Goal: Information Seeking & Learning: Learn about a topic

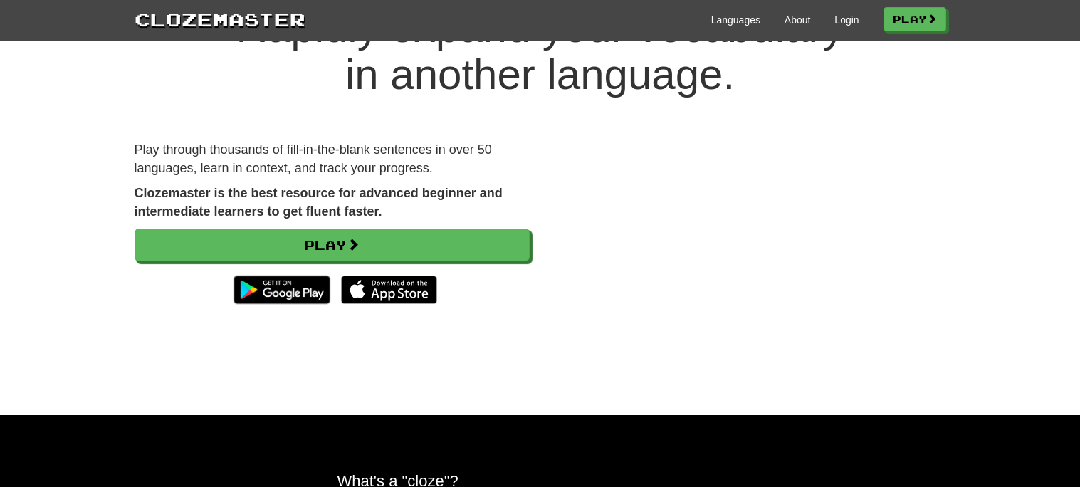
scroll to position [84, 0]
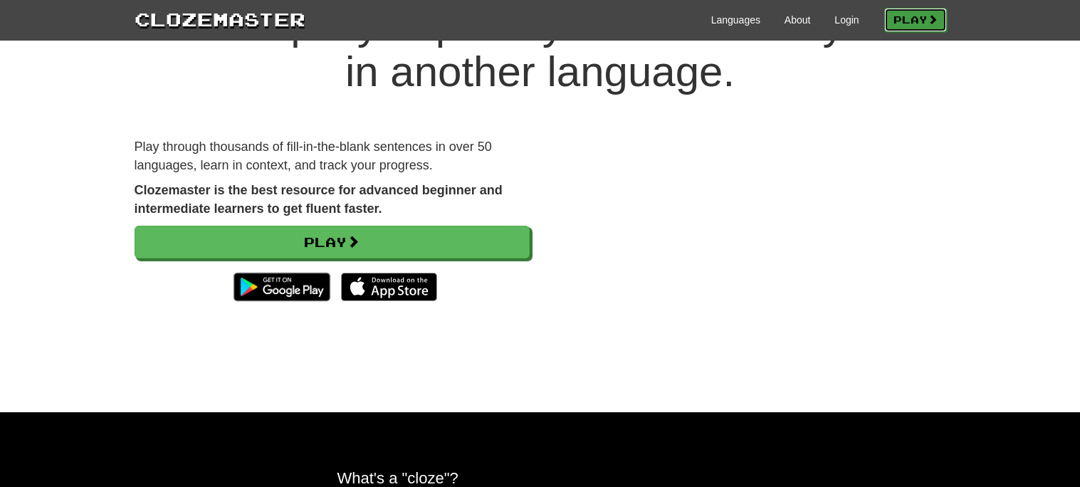
click at [889, 17] on link "Play" at bounding box center [915, 20] width 63 height 24
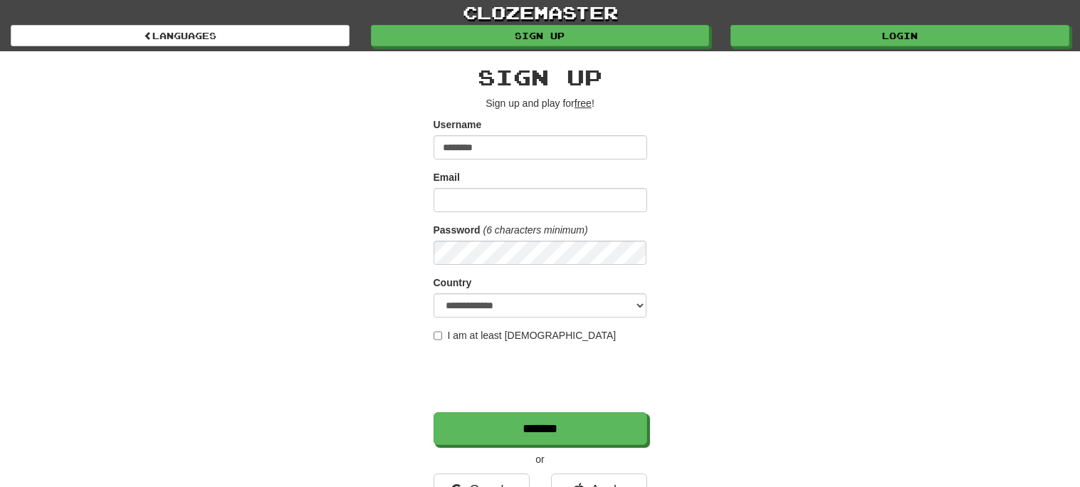
type input "********"
click at [543, 194] on input "Email" at bounding box center [541, 200] width 214 height 24
type input "**********"
click at [472, 333] on label "I am at least 16 years old" at bounding box center [525, 335] width 183 height 14
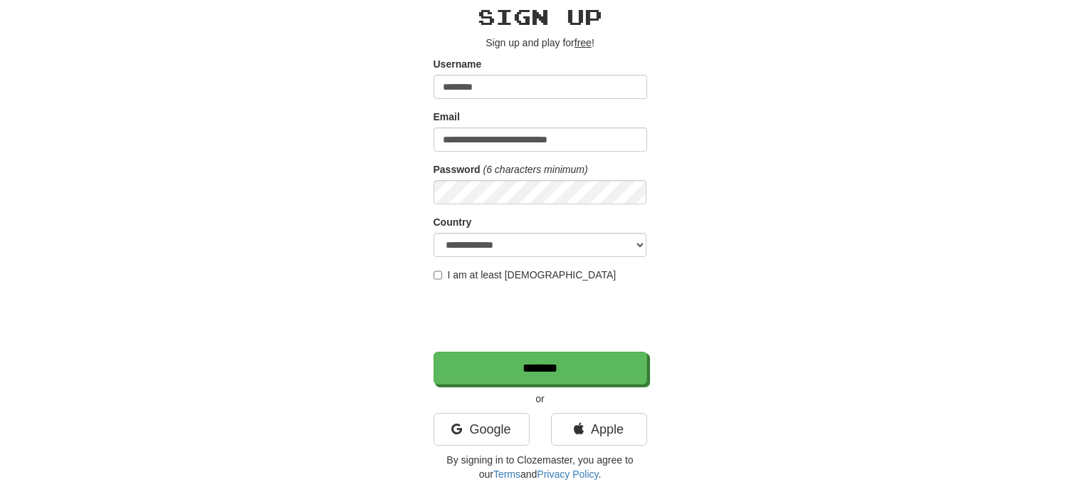
scroll to position [69, 0]
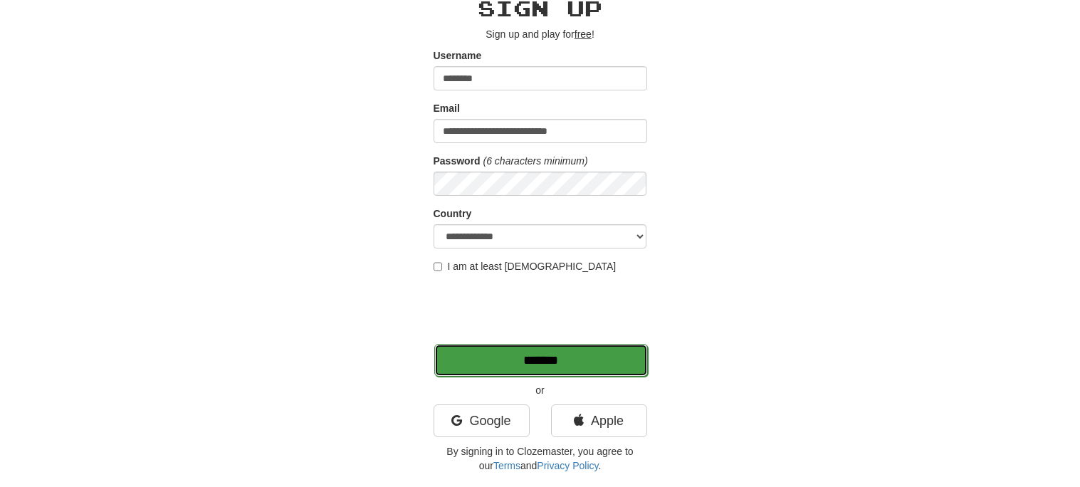
click at [547, 362] on input "*******" at bounding box center [541, 360] width 214 height 33
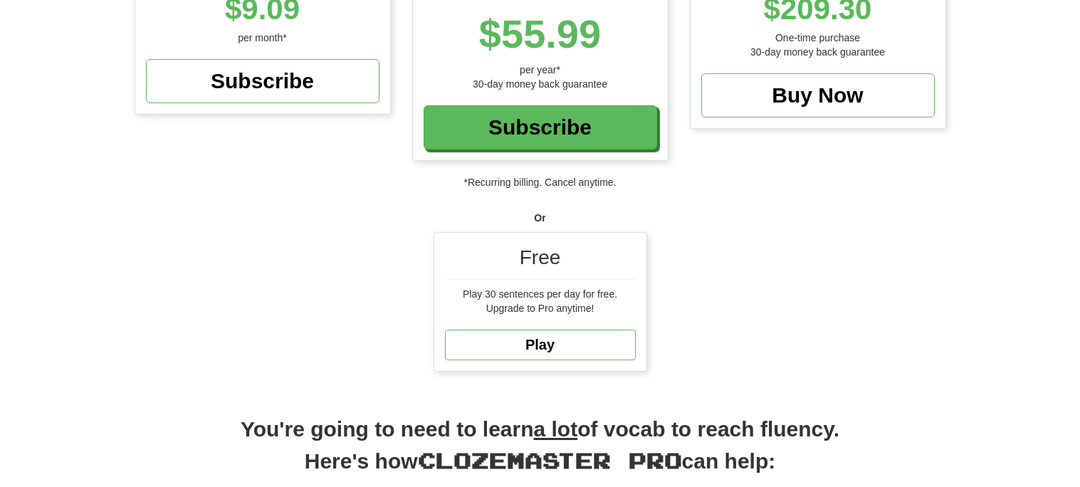
scroll to position [318, 0]
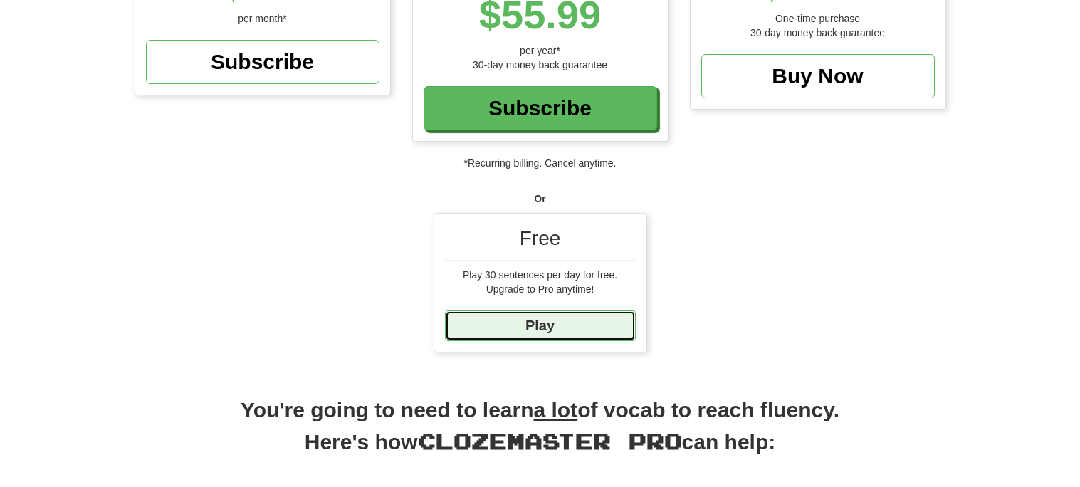
click at [588, 322] on link "Play" at bounding box center [540, 325] width 191 height 31
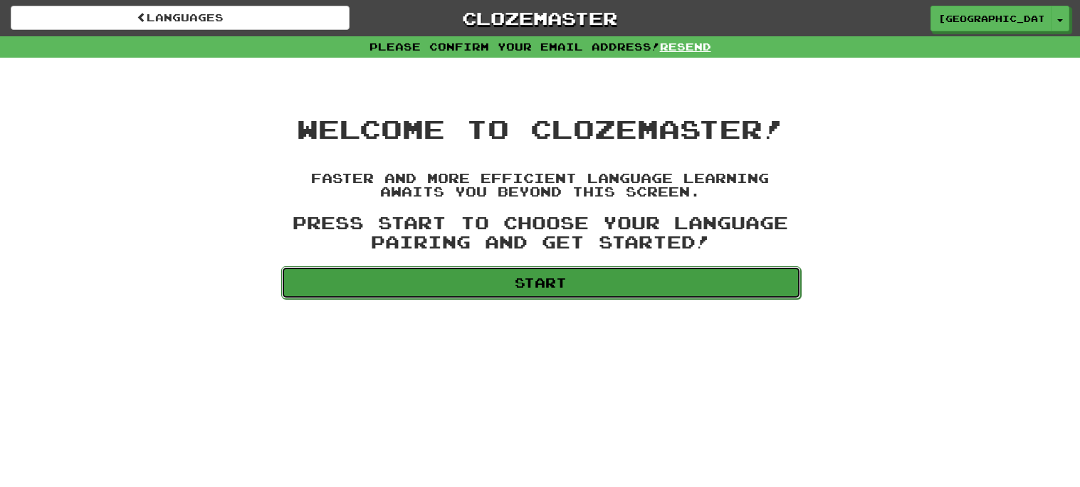
click at [565, 275] on link "Start" at bounding box center [541, 282] width 520 height 33
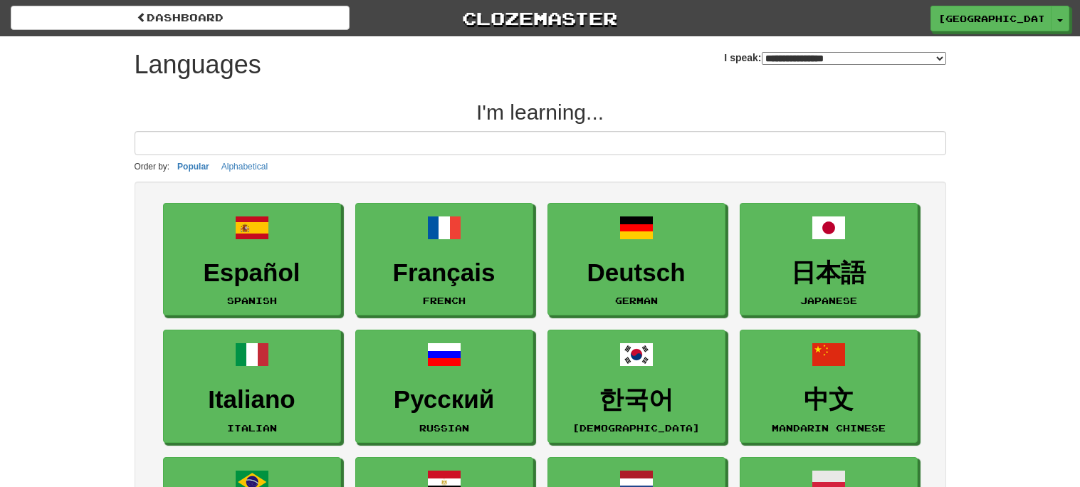
select select "*******"
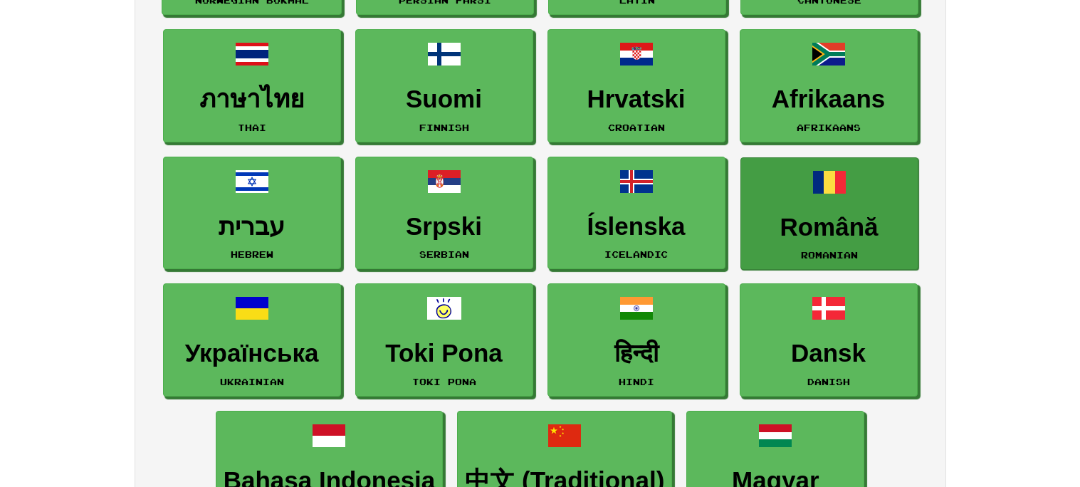
scroll to position [802, 0]
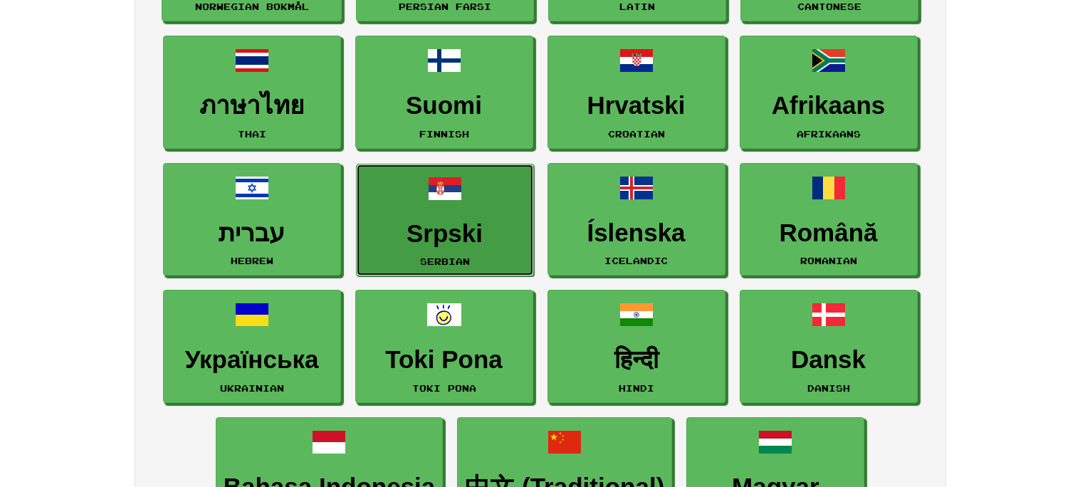
click at [429, 221] on h3 "Srpski" at bounding box center [445, 234] width 162 height 28
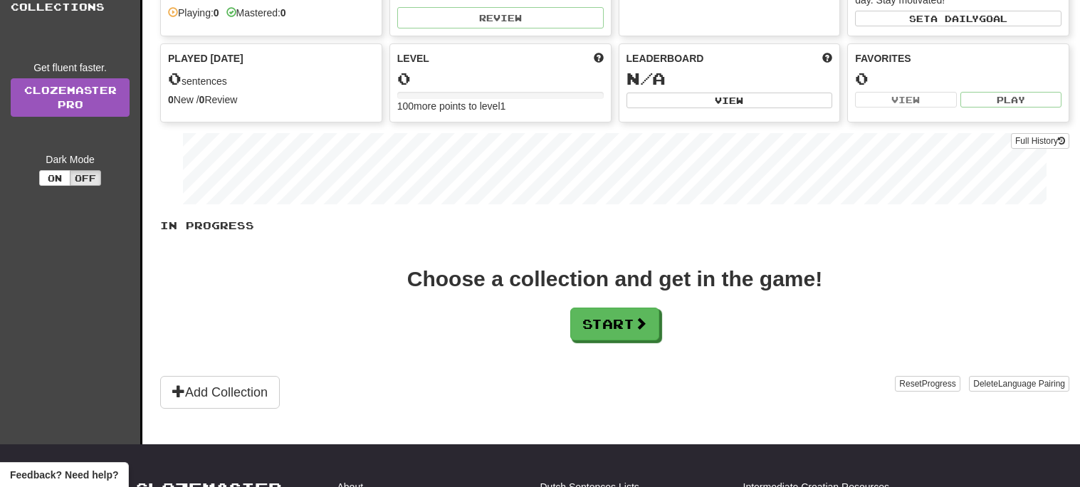
scroll to position [104, 0]
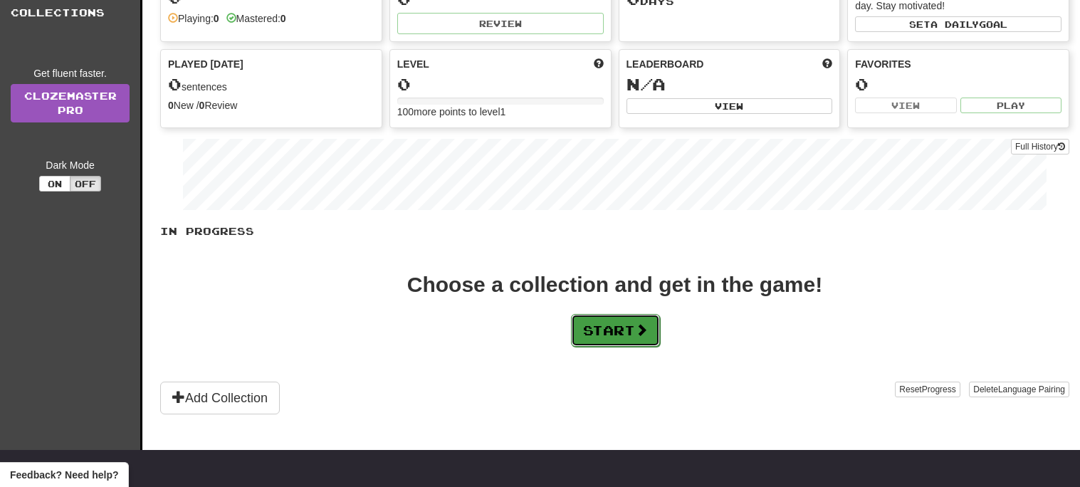
click at [612, 334] on button "Start" at bounding box center [615, 330] width 89 height 33
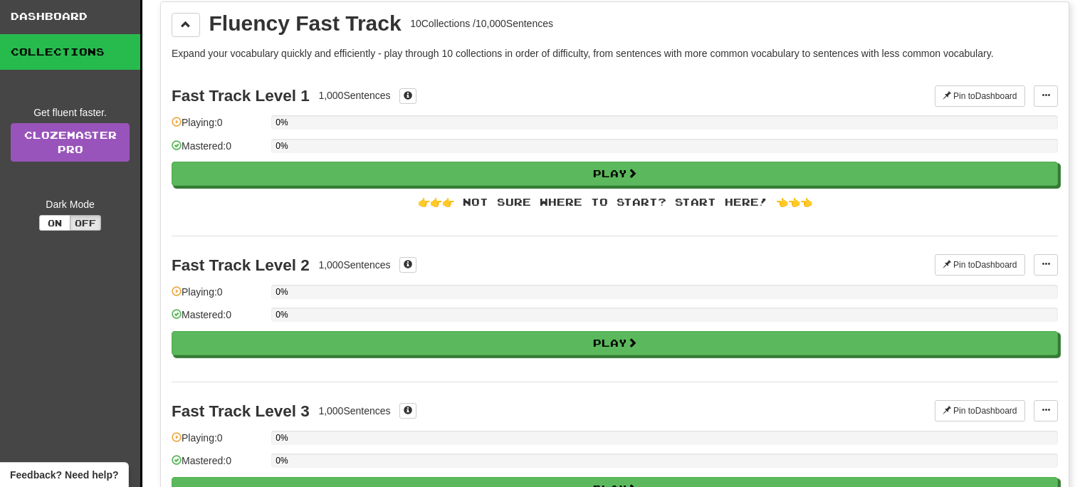
scroll to position [0, 0]
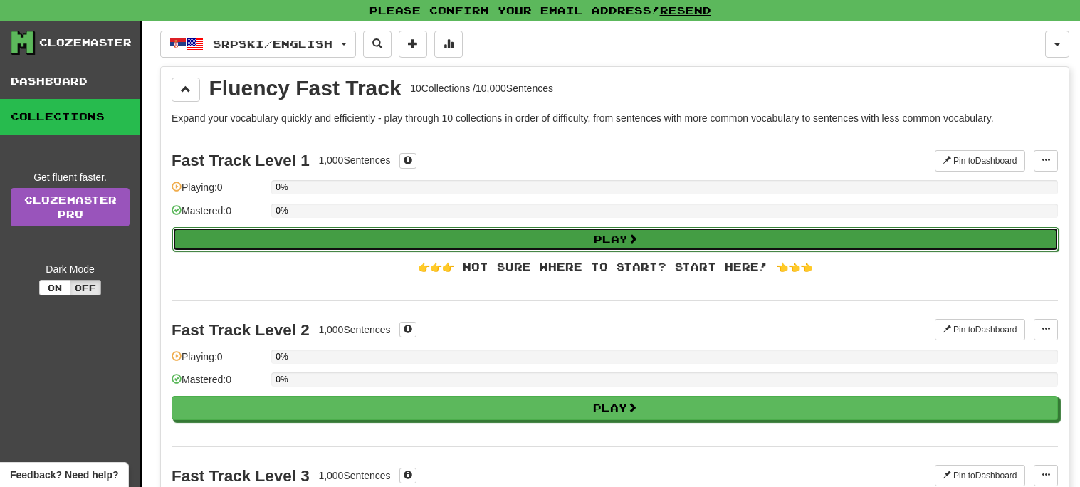
click at [660, 238] on button "Play" at bounding box center [615, 239] width 886 height 24
select select "**"
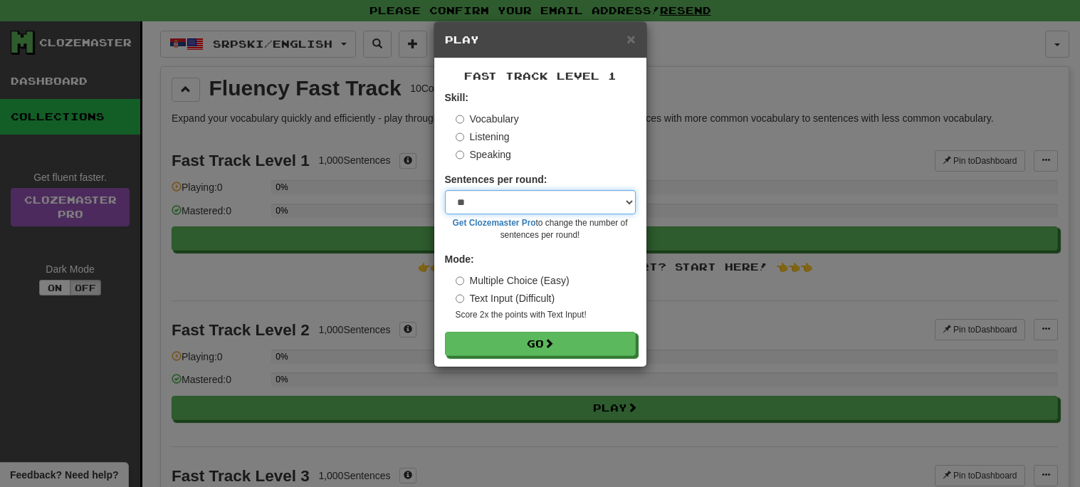
click at [540, 199] on select "* ** ** ** ** ** *** ********" at bounding box center [540, 202] width 191 height 24
click at [544, 199] on select "* ** ** ** ** ** *** ********" at bounding box center [540, 202] width 191 height 24
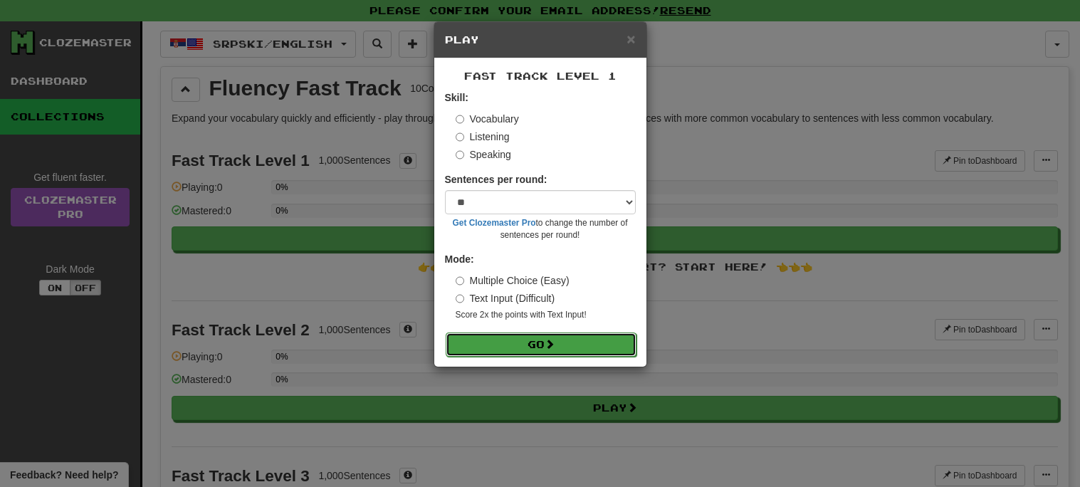
click at [527, 347] on button "Go" at bounding box center [541, 344] width 191 height 24
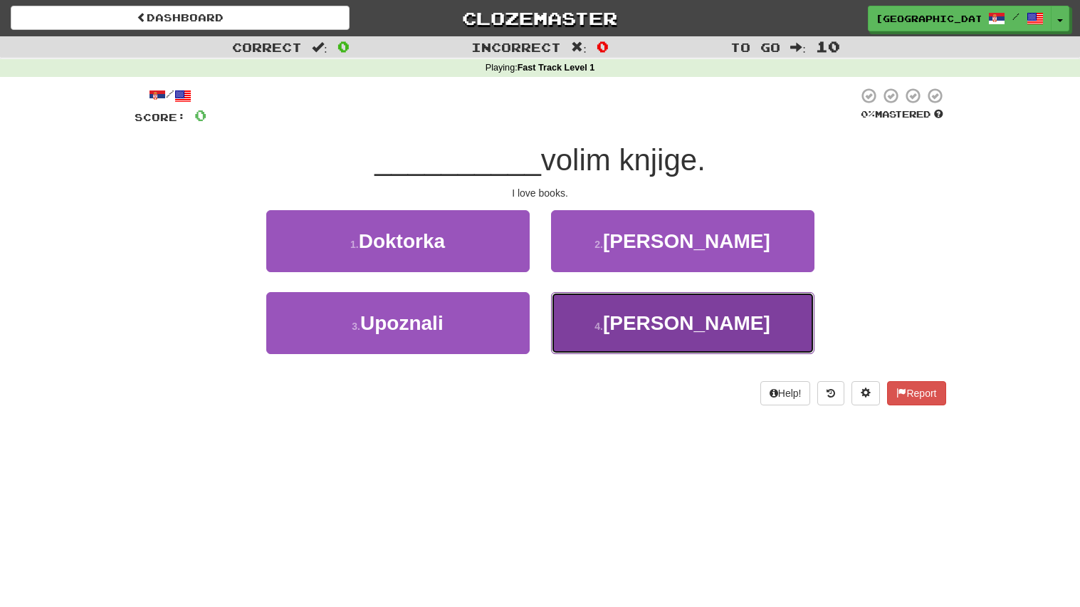
click at [648, 313] on button "4 . Ja" at bounding box center [682, 323] width 263 height 62
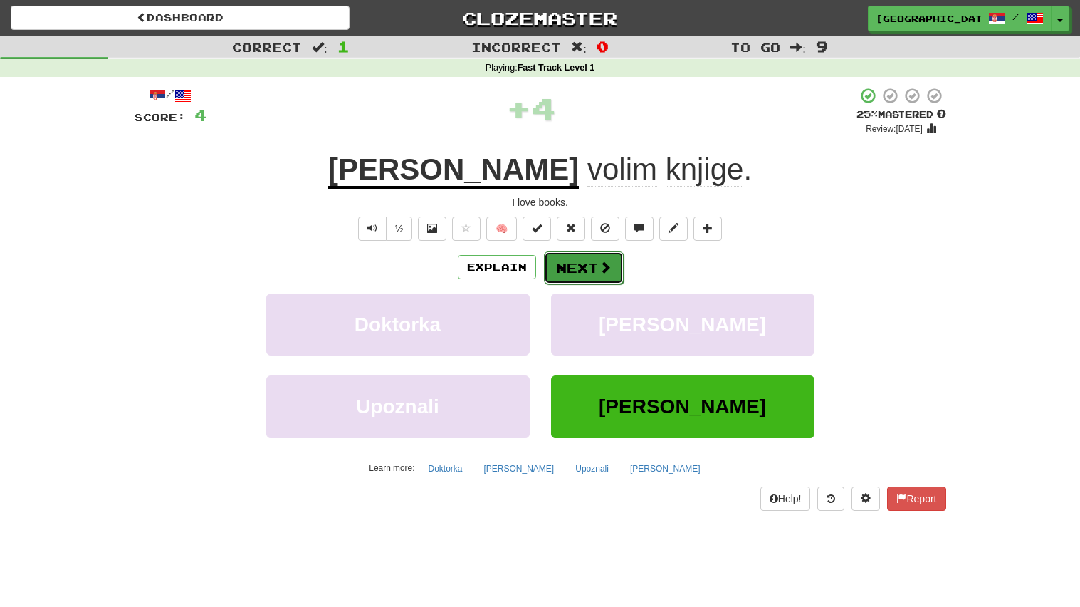
click at [600, 255] on button "Next" at bounding box center [584, 267] width 80 height 33
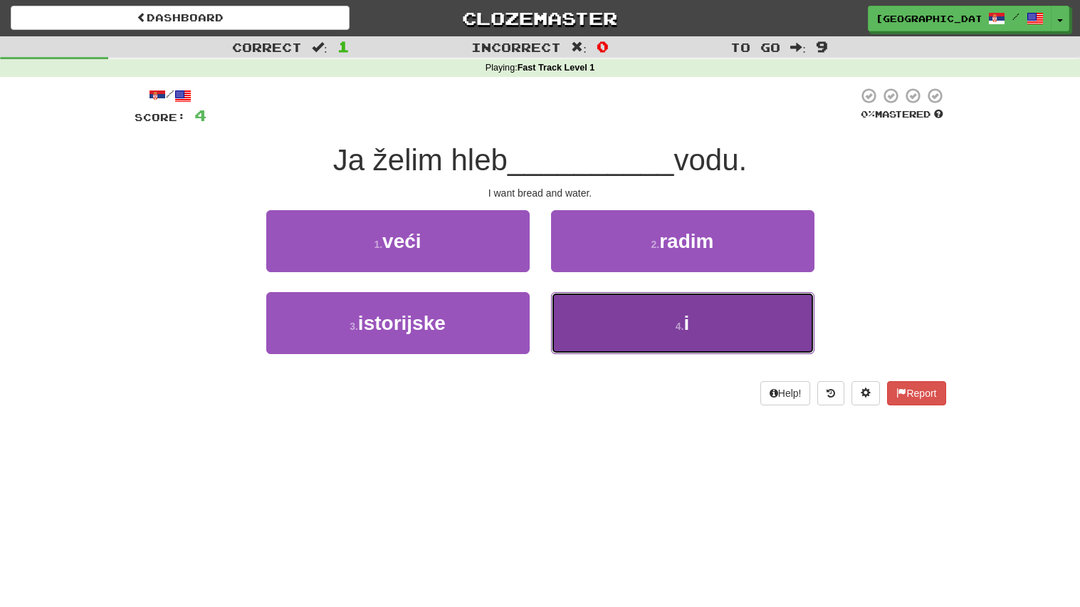
click at [609, 323] on button "4 . i" at bounding box center [682, 323] width 263 height 62
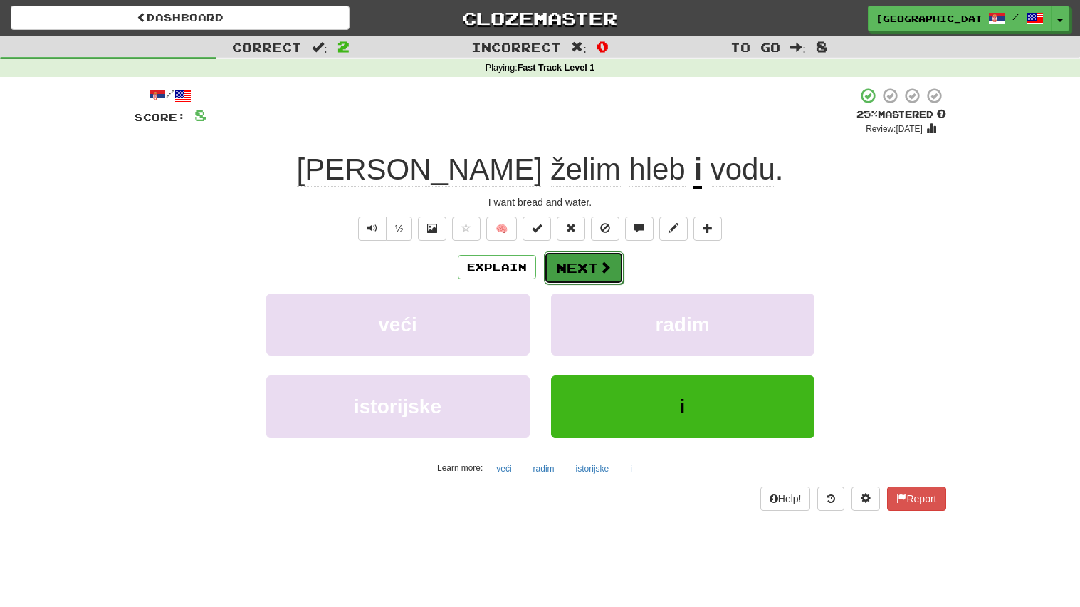
click at [591, 256] on button "Next" at bounding box center [584, 267] width 80 height 33
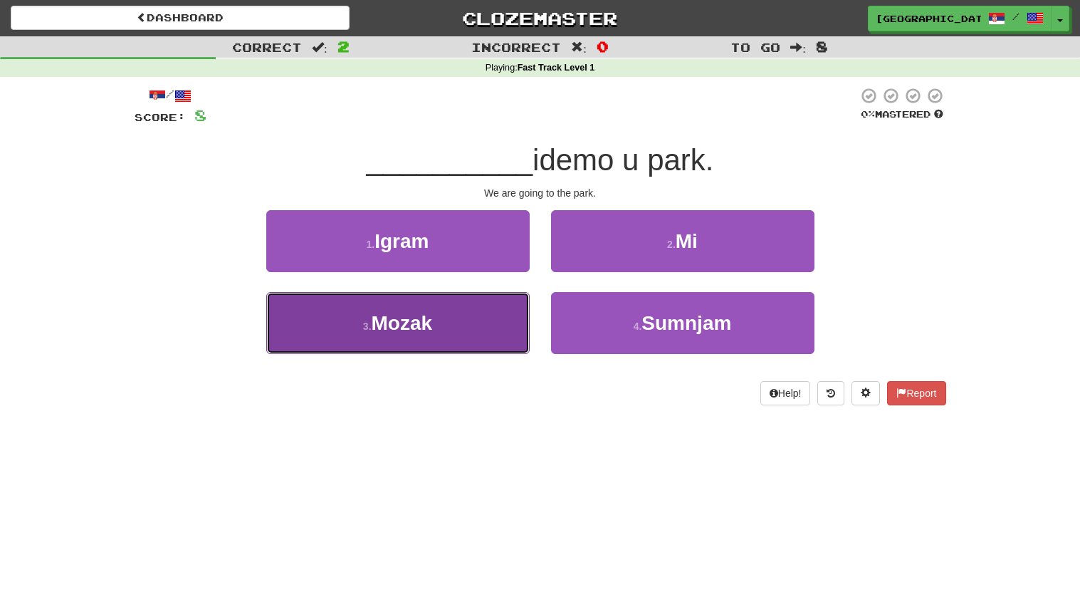
click at [416, 341] on button "3 . Mozak" at bounding box center [397, 323] width 263 height 62
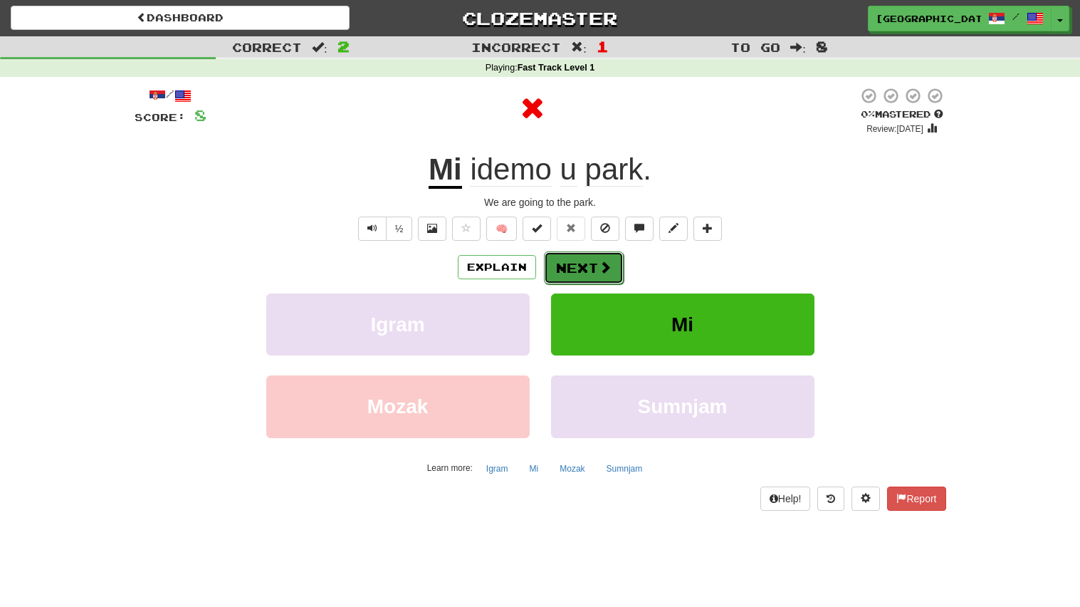
click at [592, 256] on button "Next" at bounding box center [584, 267] width 80 height 33
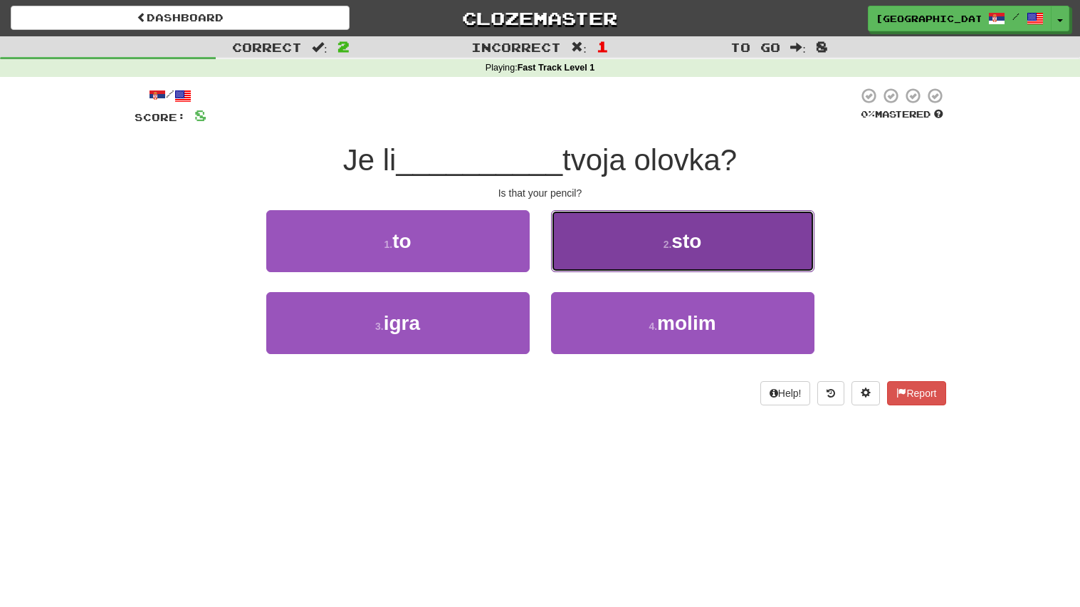
click at [725, 243] on button "2 . sto" at bounding box center [682, 241] width 263 height 62
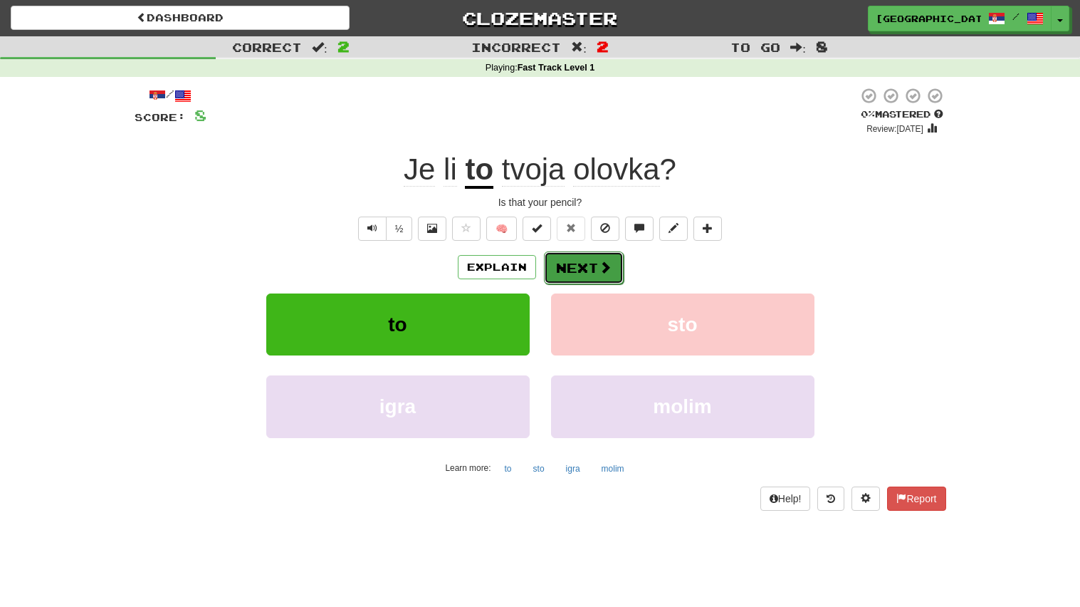
click at [583, 263] on button "Next" at bounding box center [584, 267] width 80 height 33
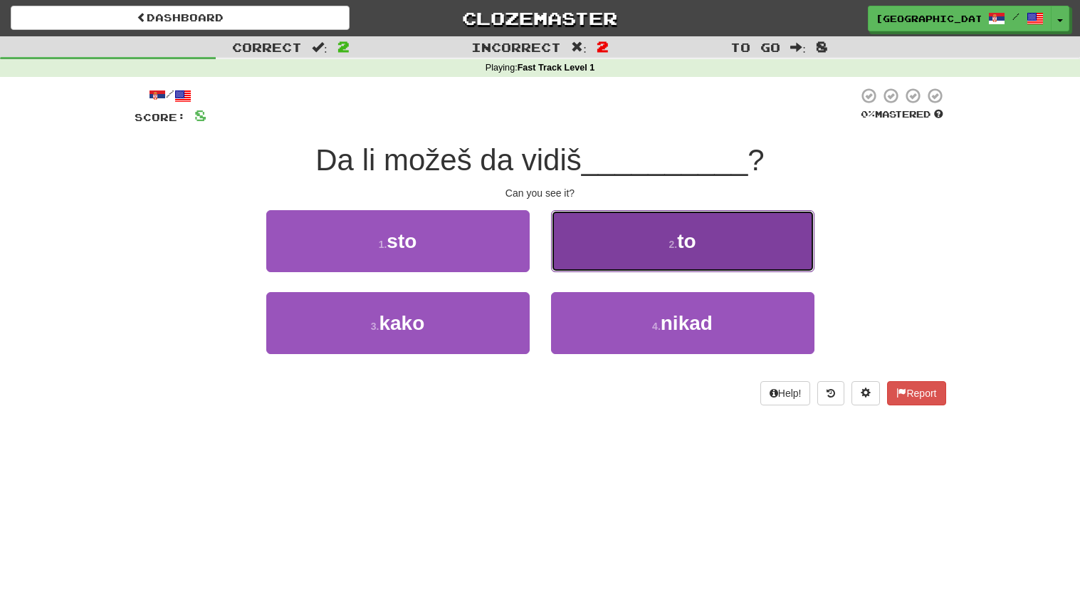
click at [655, 241] on button "2 . to" at bounding box center [682, 241] width 263 height 62
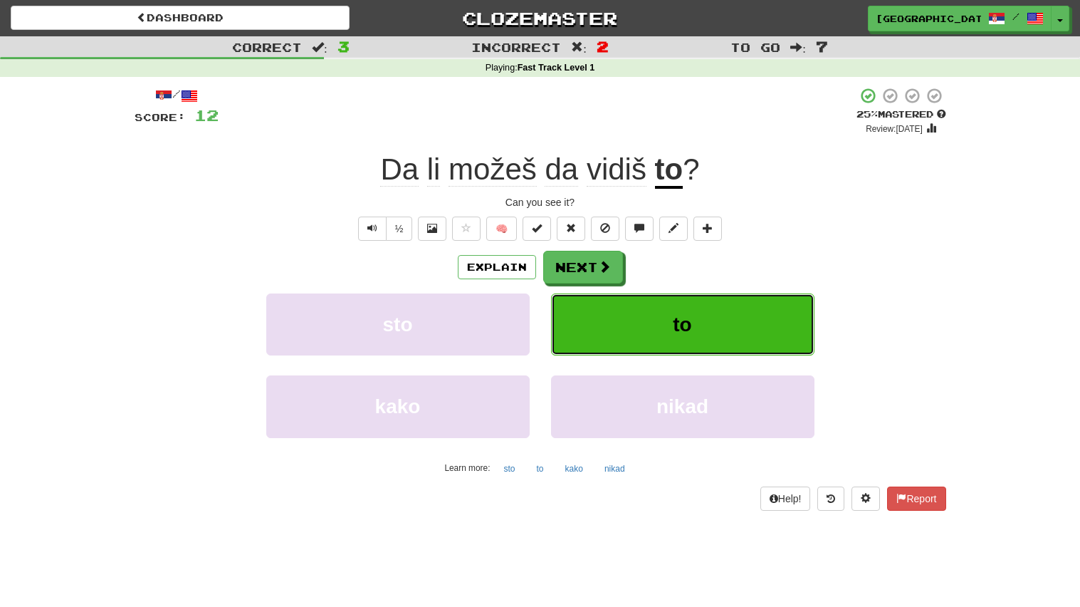
click at [661, 314] on button "to" at bounding box center [682, 324] width 263 height 62
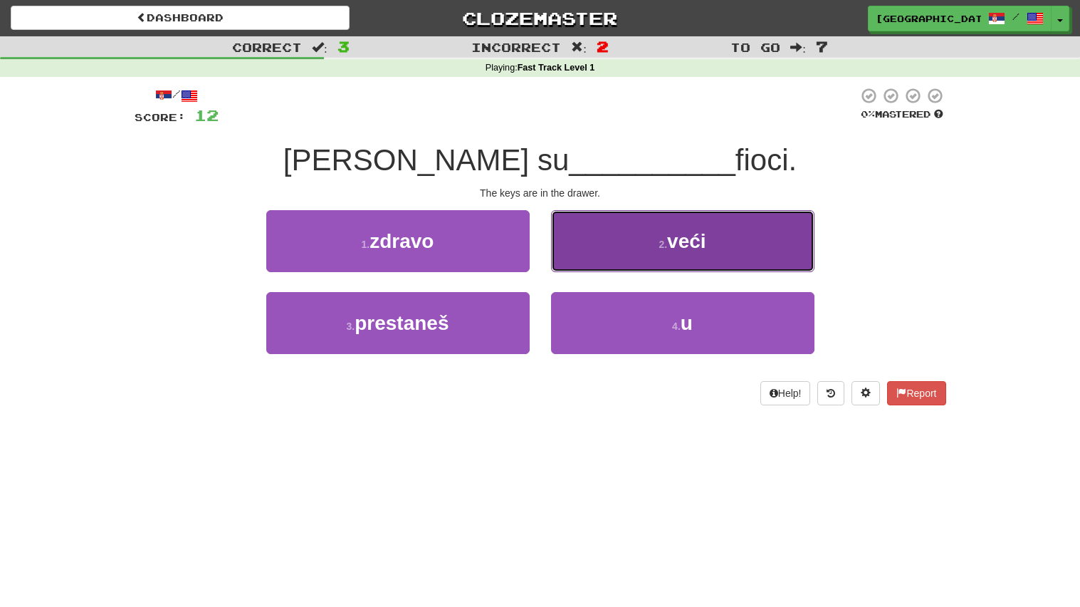
click at [621, 242] on button "2 . veći" at bounding box center [682, 241] width 263 height 62
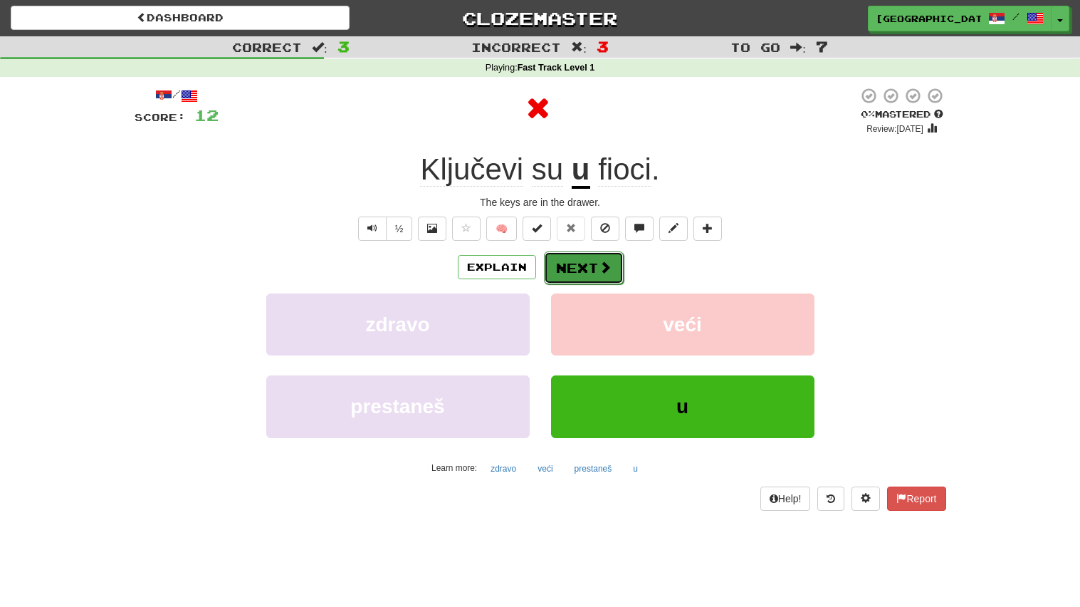
click at [599, 261] on span at bounding box center [605, 267] width 13 height 13
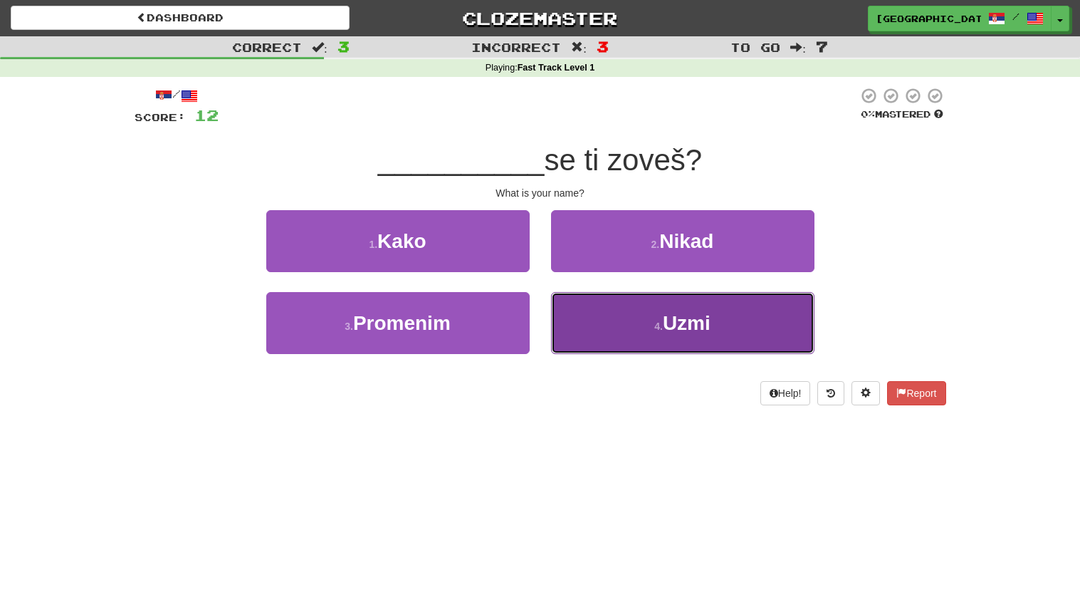
click at [636, 312] on button "4 . Uzmi" at bounding box center [682, 323] width 263 height 62
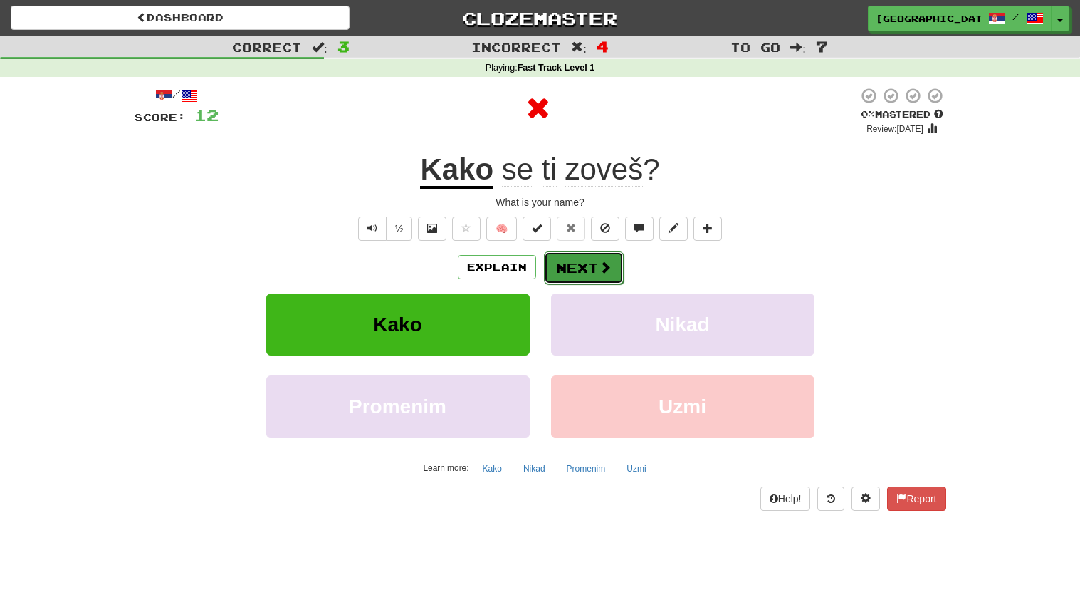
click at [574, 279] on button "Next" at bounding box center [584, 267] width 80 height 33
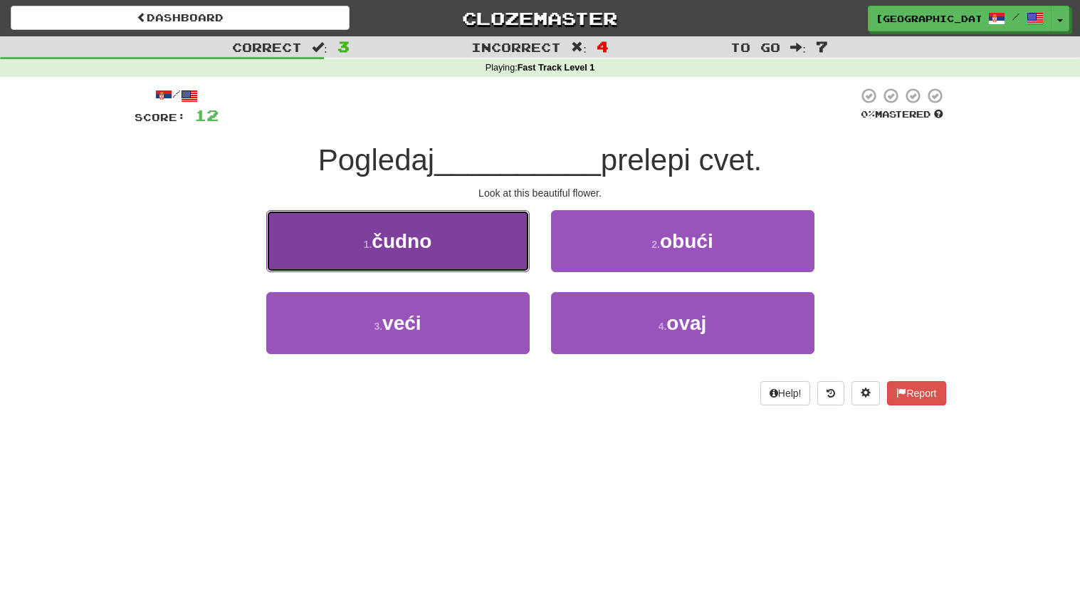
click at [409, 243] on span "čudno" at bounding box center [402, 241] width 60 height 22
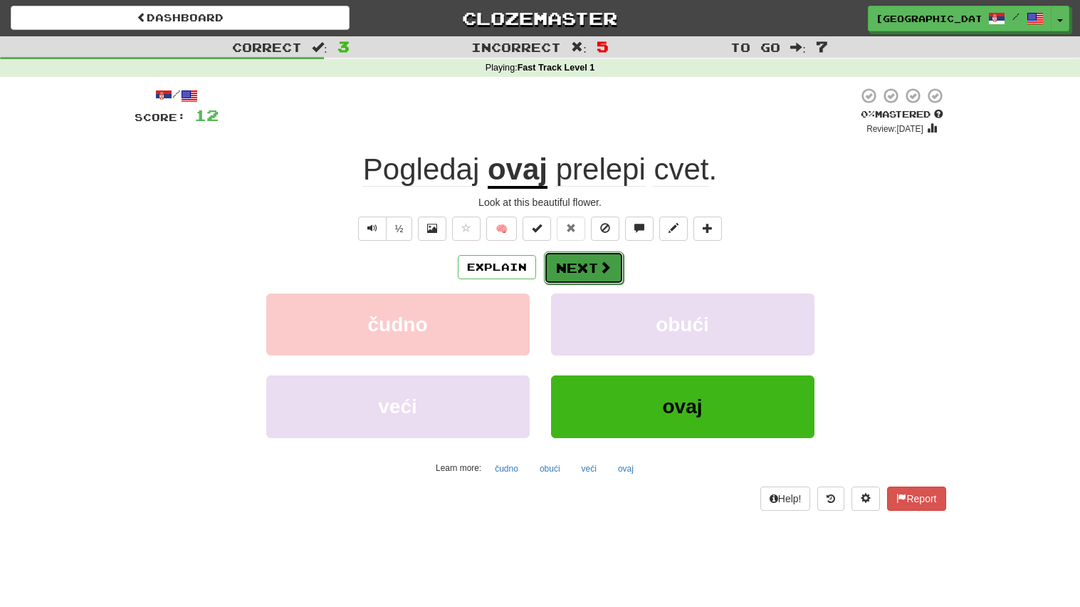
click at [599, 268] on span at bounding box center [605, 267] width 13 height 13
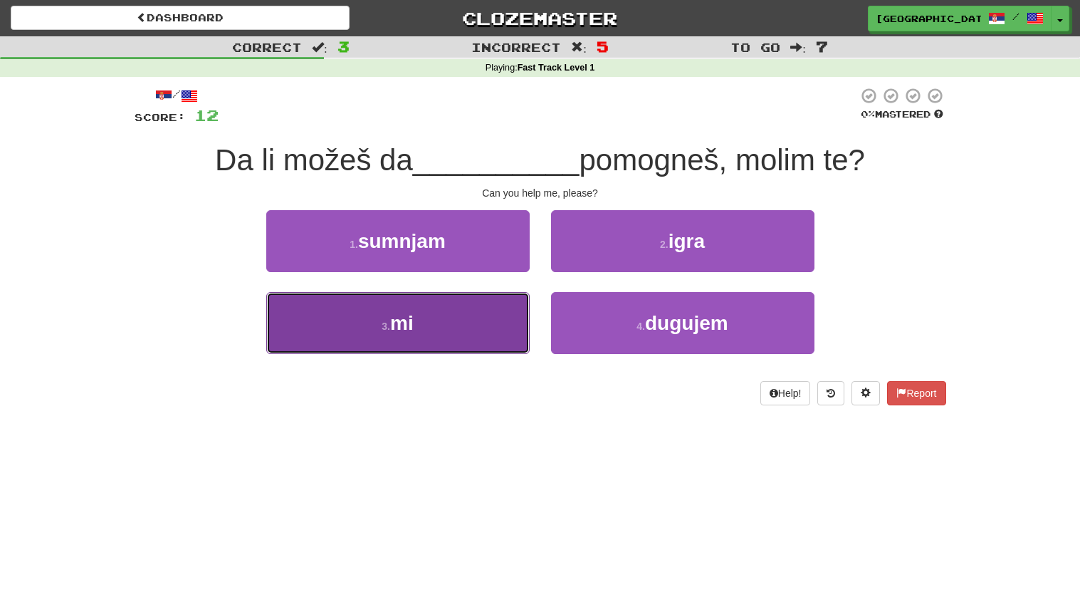
click at [487, 315] on button "3 . mi" at bounding box center [397, 323] width 263 height 62
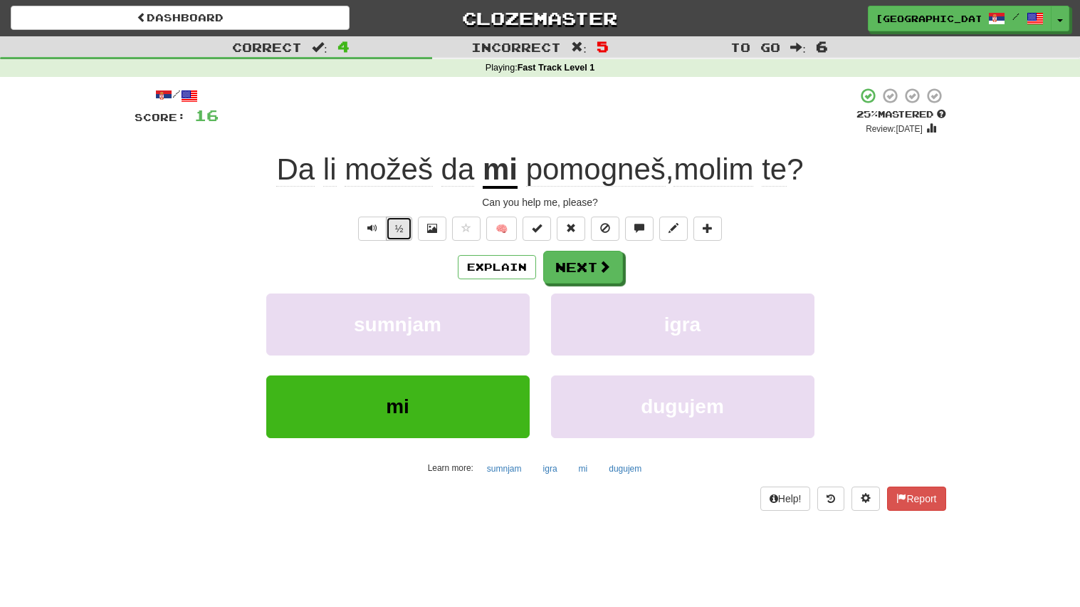
click at [409, 231] on button "½" at bounding box center [399, 228] width 27 height 24
click at [435, 229] on span at bounding box center [432, 228] width 10 height 10
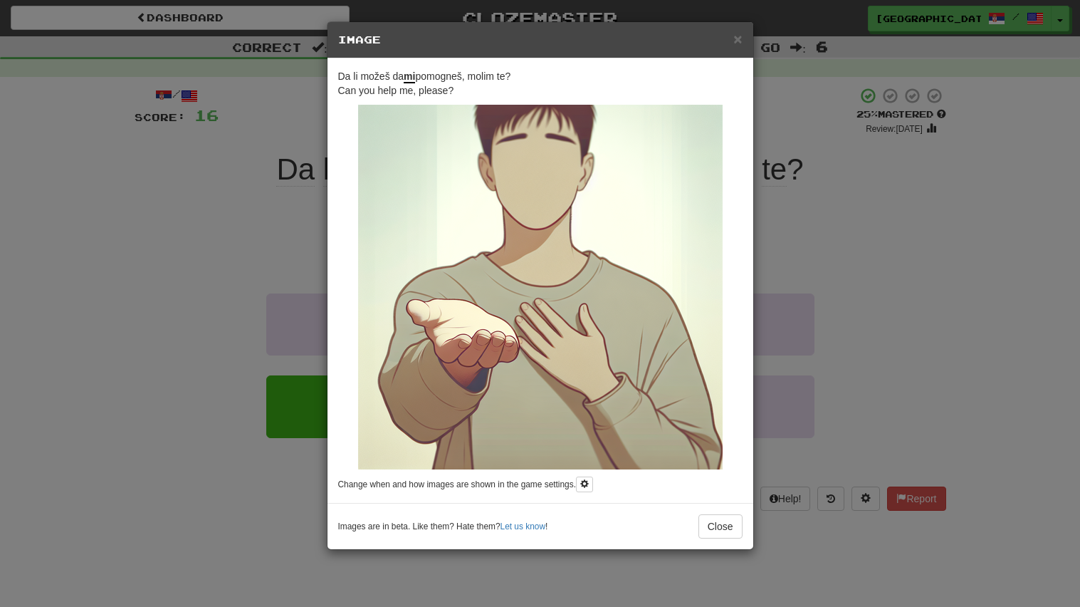
click at [732, 35] on h5 "Image" at bounding box center [540, 40] width 404 height 14
click at [734, 38] on span "×" at bounding box center [737, 39] width 9 height 16
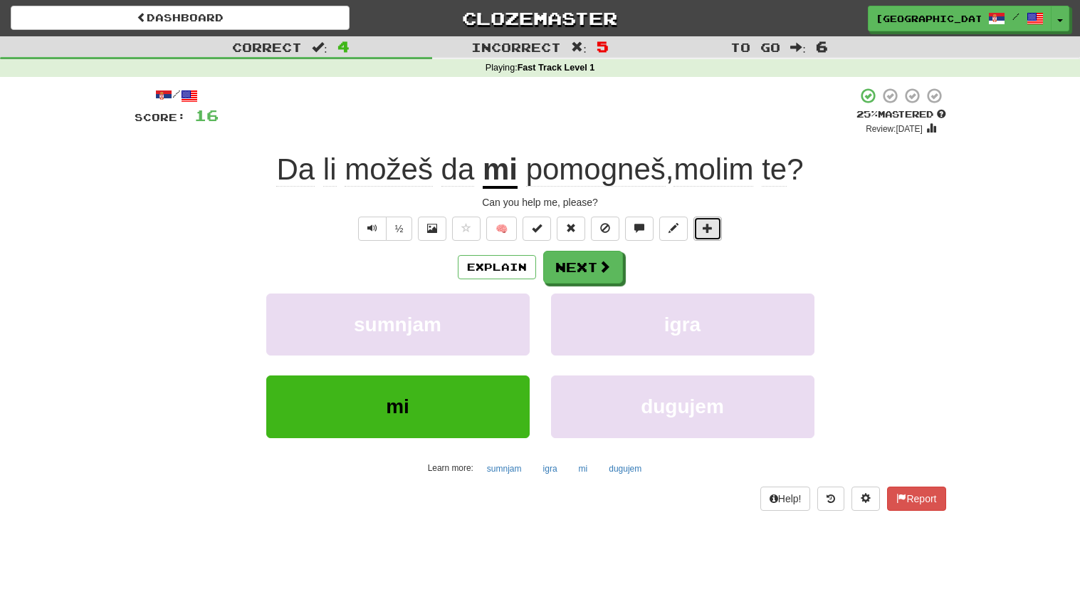
click at [696, 226] on button at bounding box center [707, 228] width 28 height 24
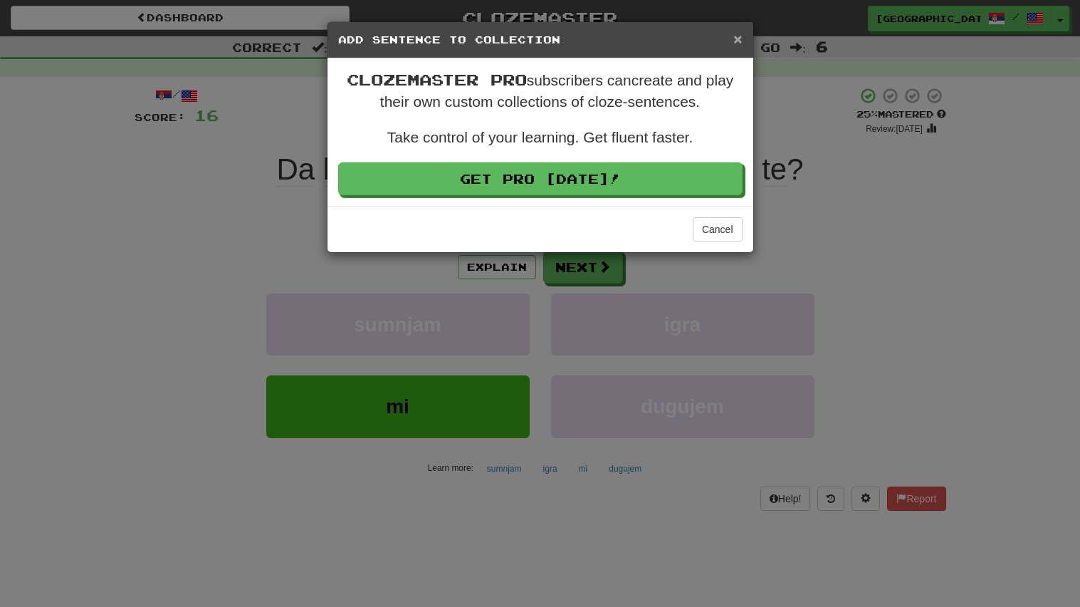
click at [740, 40] on span "×" at bounding box center [737, 39] width 9 height 16
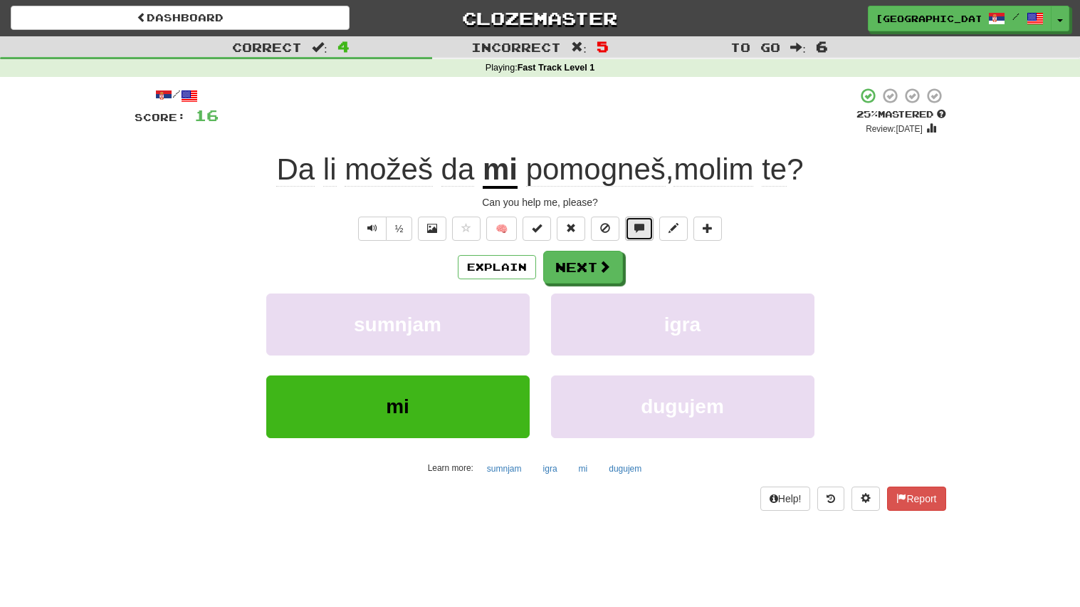
click at [638, 226] on span at bounding box center [639, 228] width 10 height 10
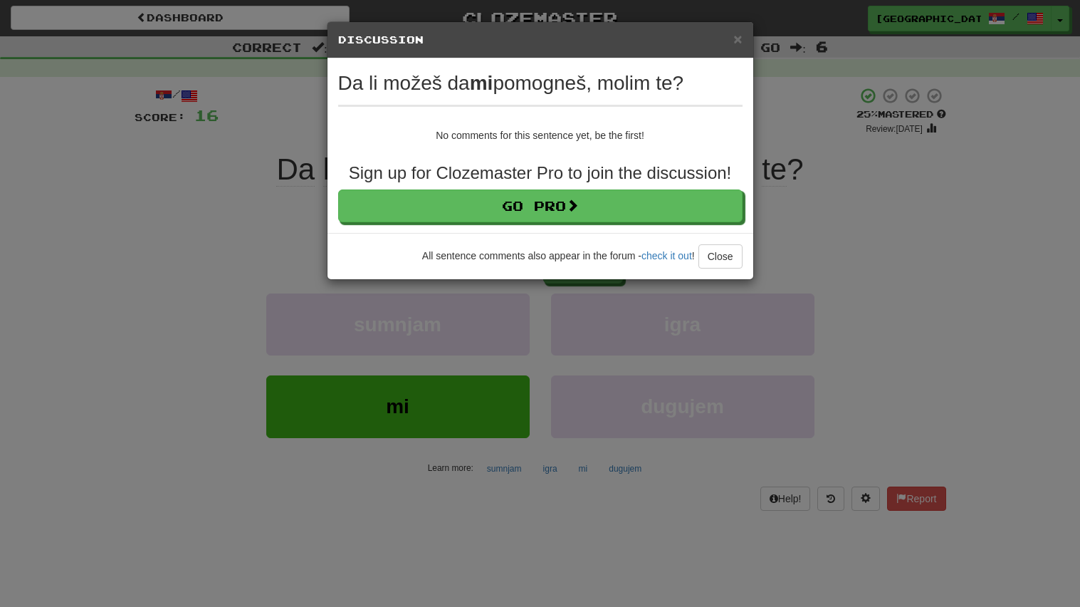
click at [738, 46] on h5 "Discussion View in the forum" at bounding box center [540, 40] width 404 height 14
click at [735, 45] on span "×" at bounding box center [737, 39] width 9 height 16
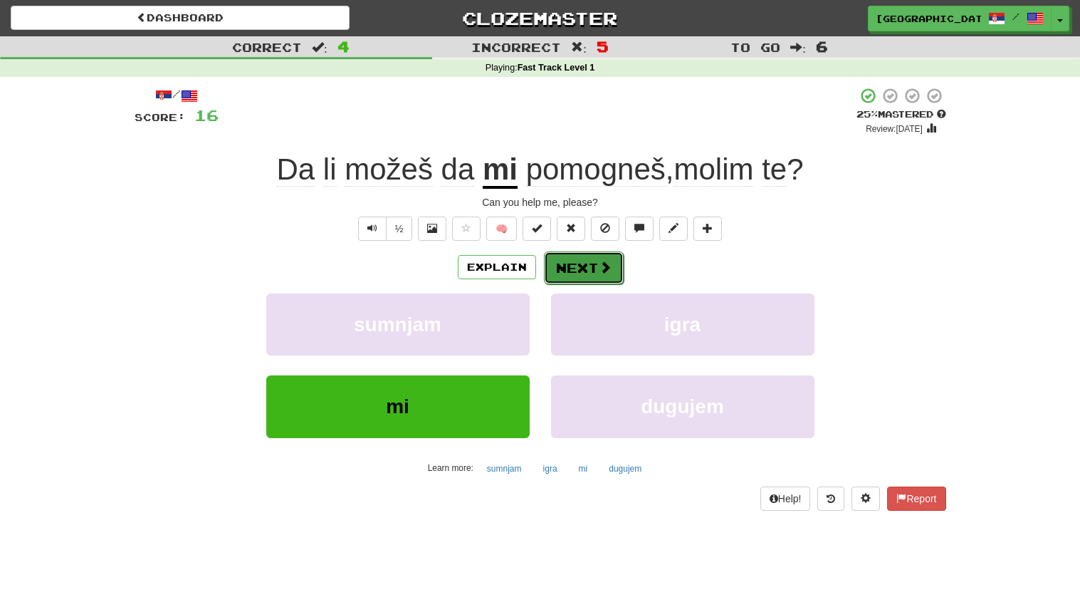
click at [580, 268] on button "Next" at bounding box center [584, 267] width 80 height 33
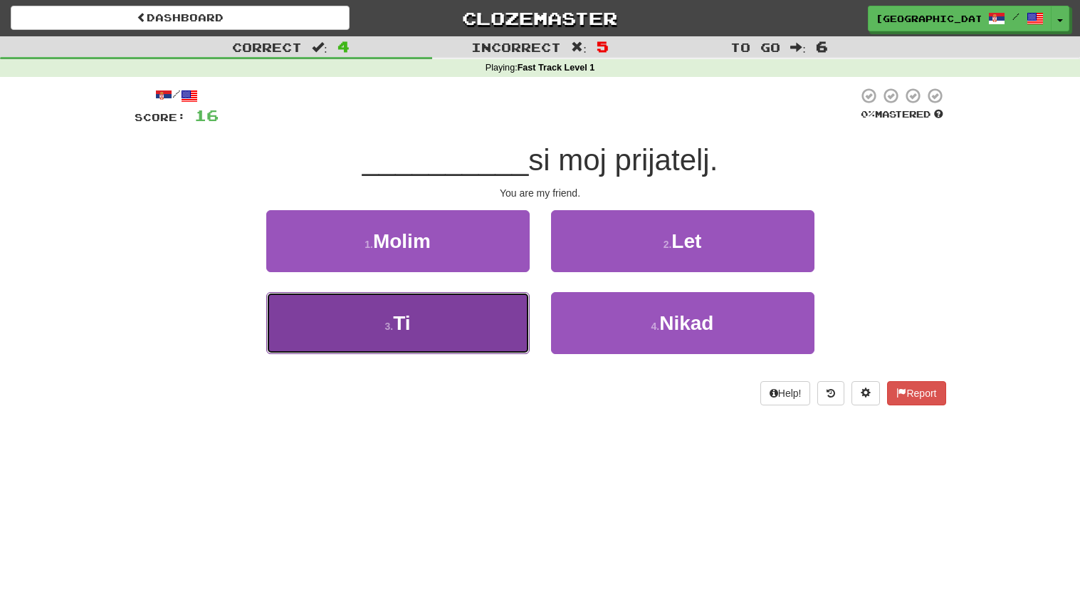
click at [449, 327] on button "3 . Ti" at bounding box center [397, 323] width 263 height 62
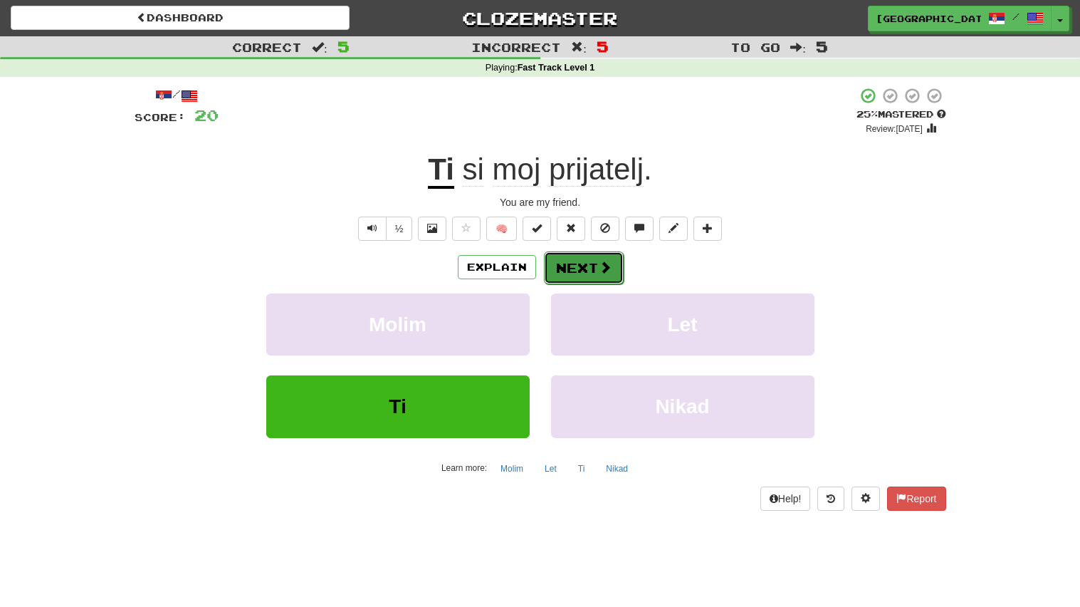
click at [599, 261] on span at bounding box center [605, 267] width 13 height 13
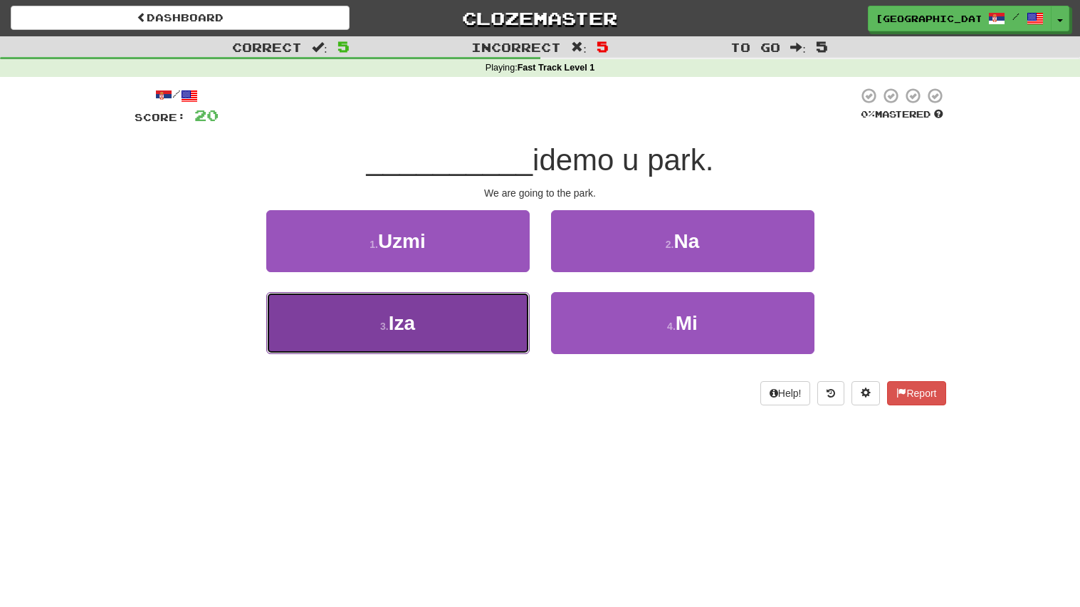
click at [422, 337] on button "3 . Iza" at bounding box center [397, 323] width 263 height 62
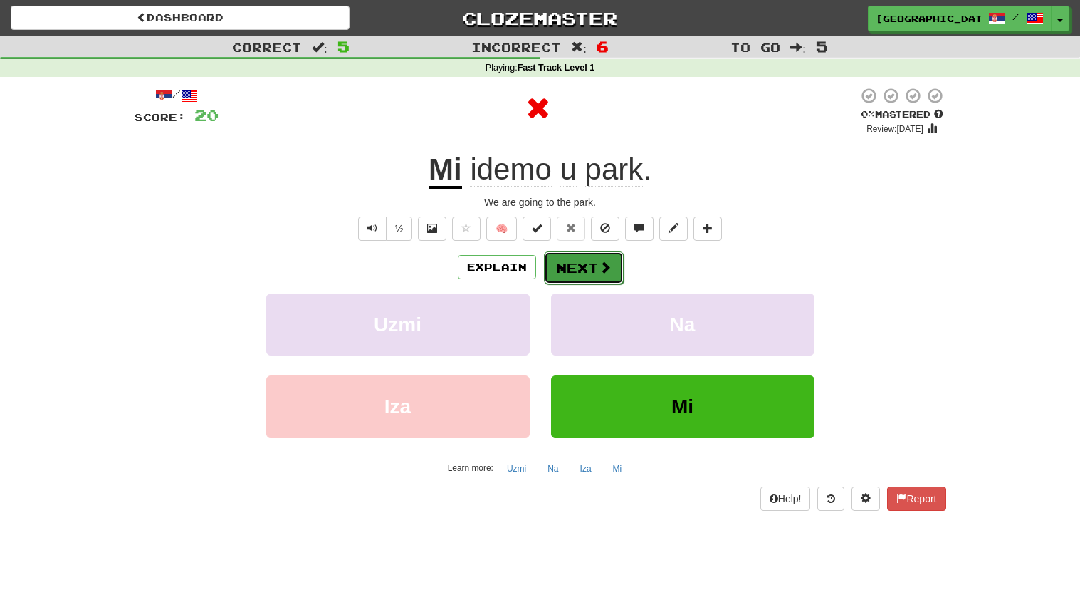
click at [590, 274] on button "Next" at bounding box center [584, 267] width 80 height 33
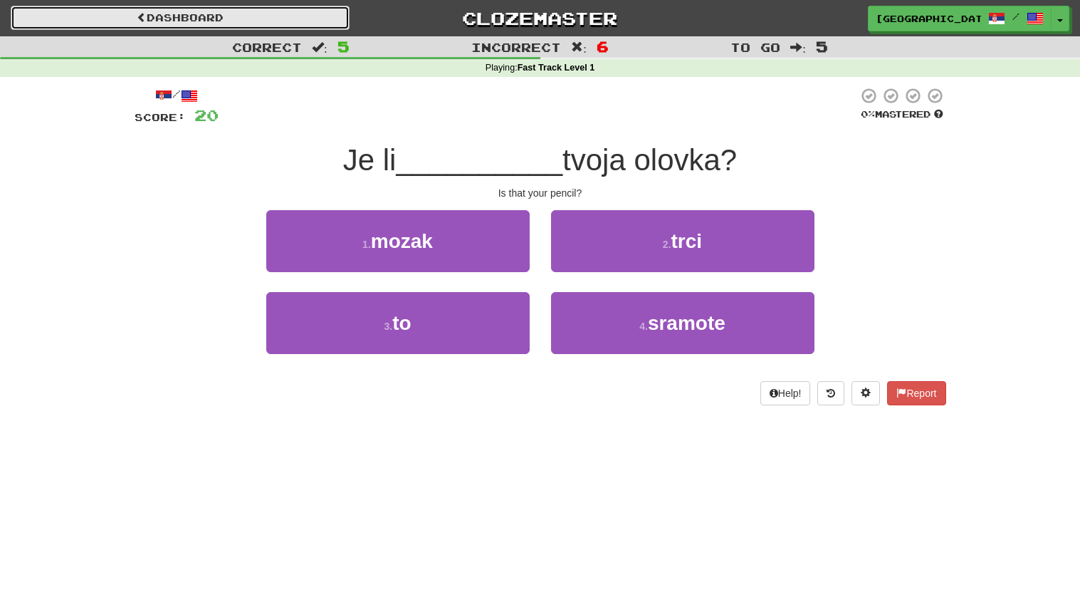
click at [138, 19] on span at bounding box center [142, 17] width 10 height 10
